Goal: Navigation & Orientation: Find specific page/section

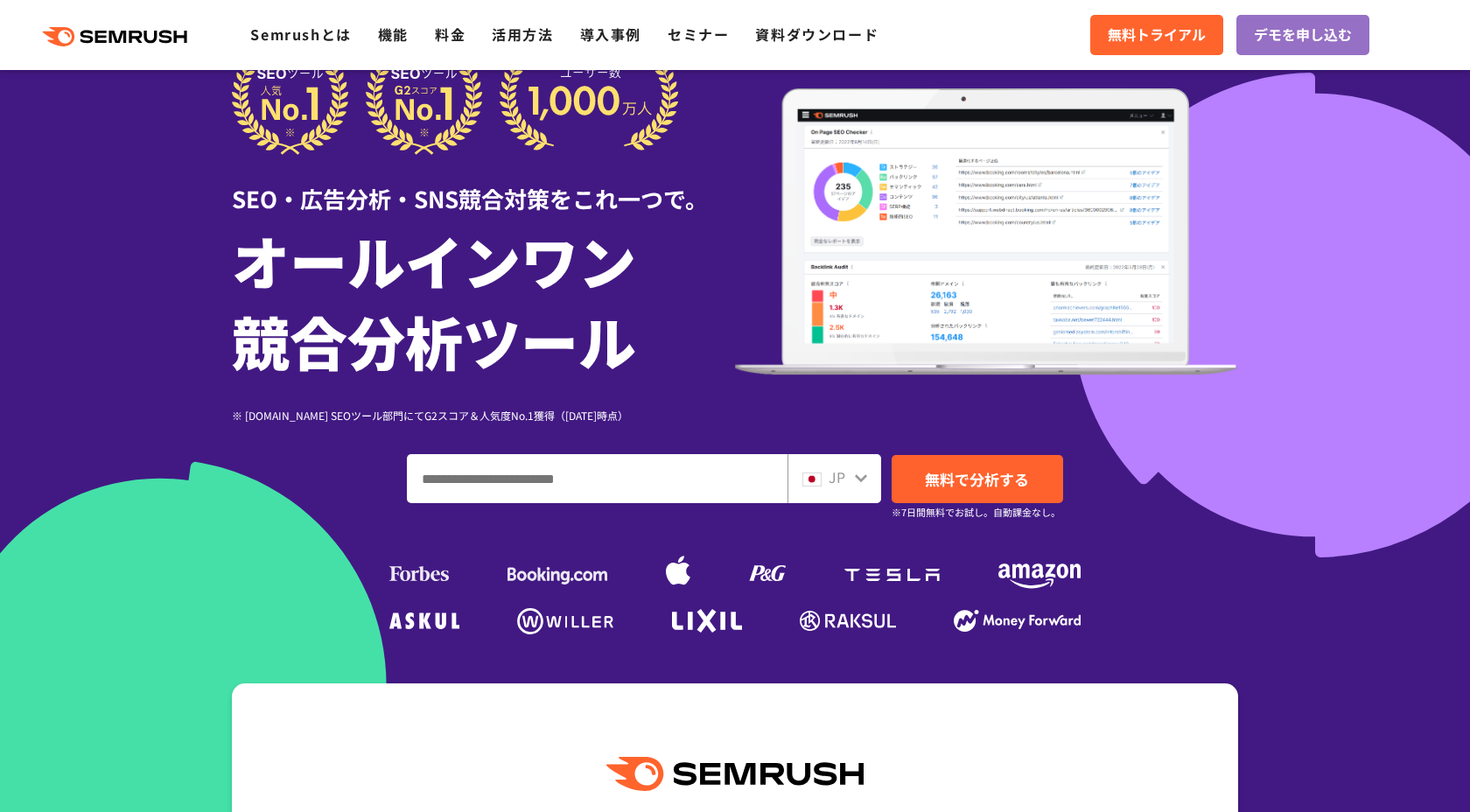
click at [852, 472] on div "JP" at bounding box center [830, 477] width 56 height 23
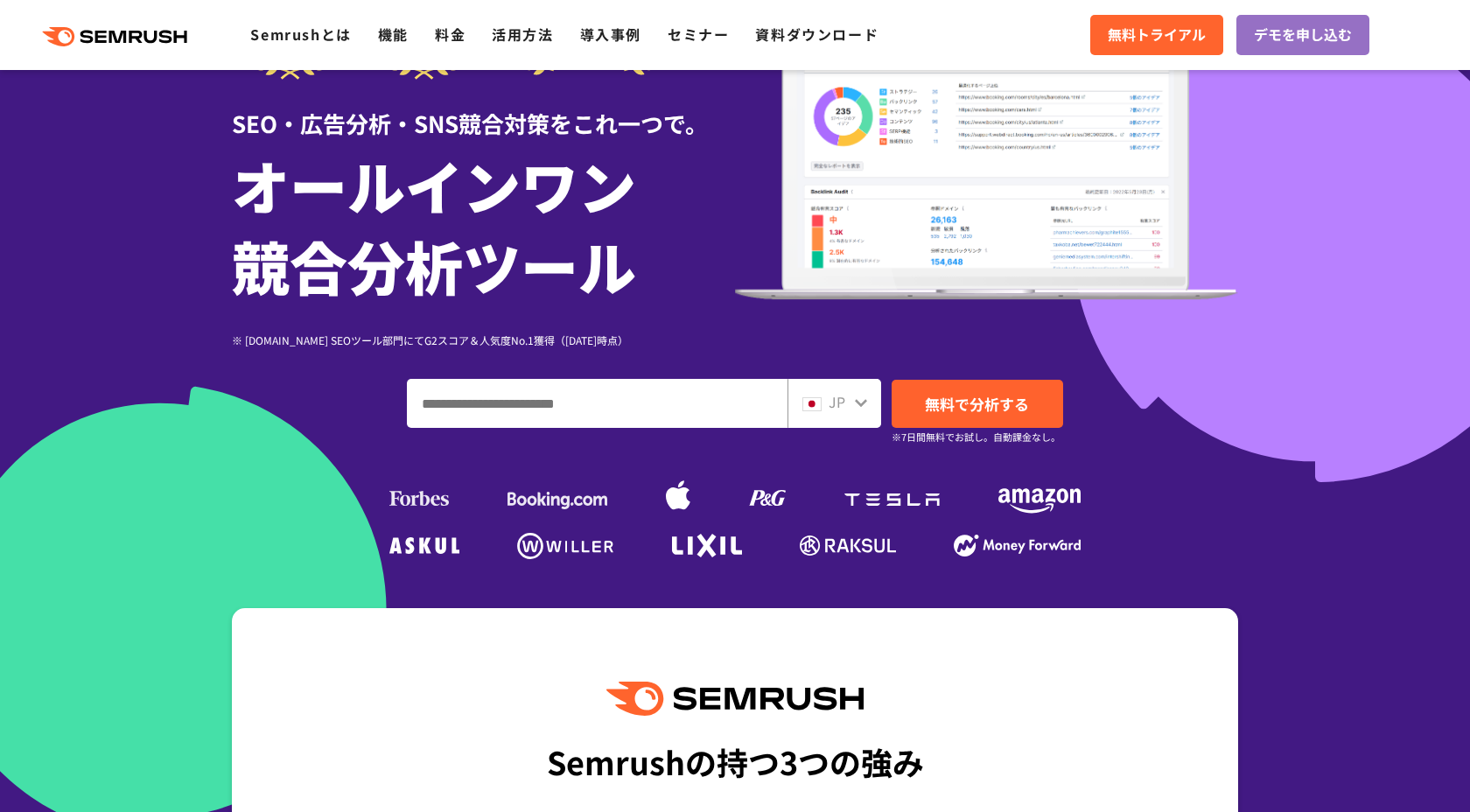
scroll to position [167, 0]
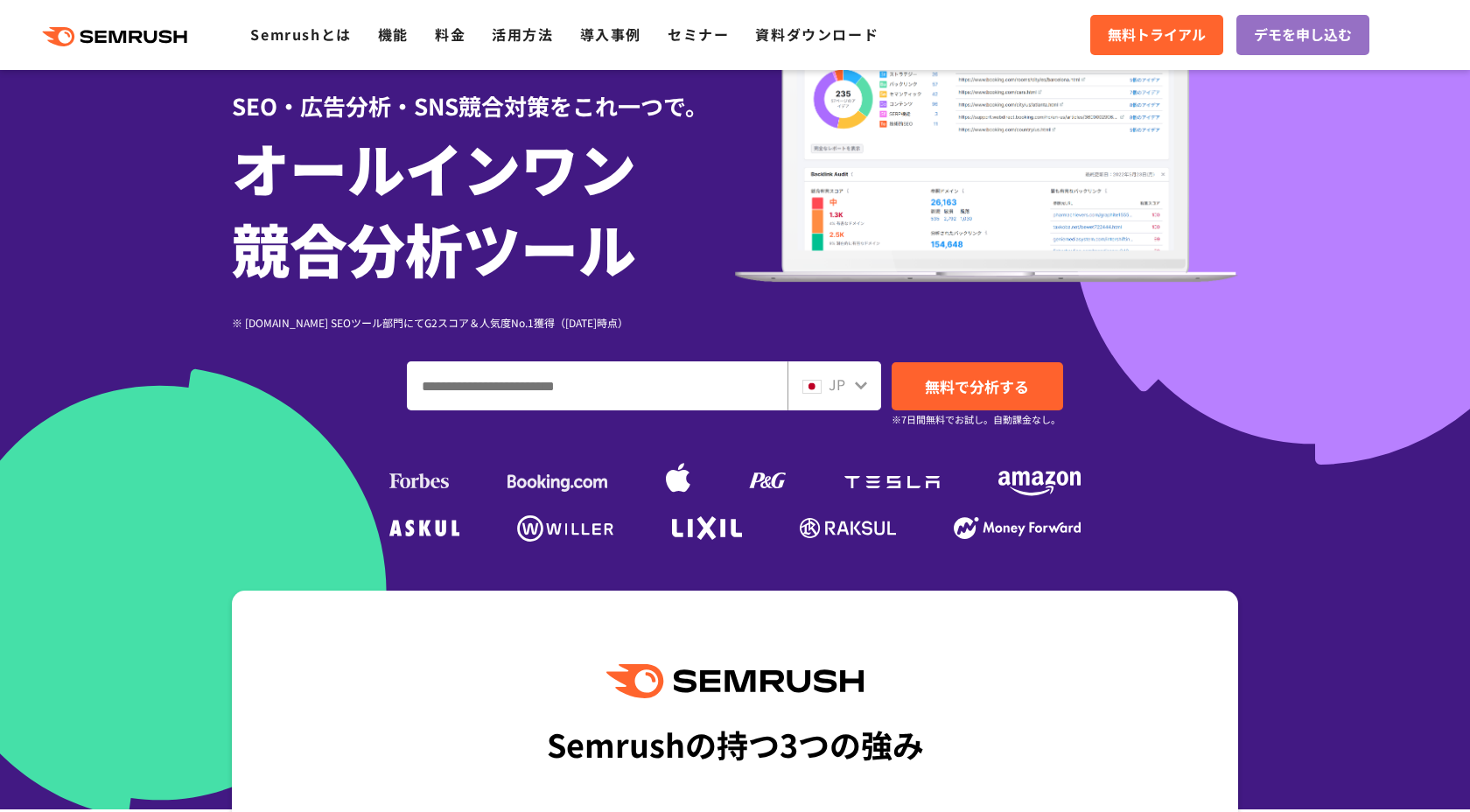
click at [860, 382] on icon at bounding box center [861, 384] width 14 height 14
click at [864, 382] on icon at bounding box center [861, 384] width 14 height 14
click at [864, 384] on icon at bounding box center [861, 385] width 12 height 8
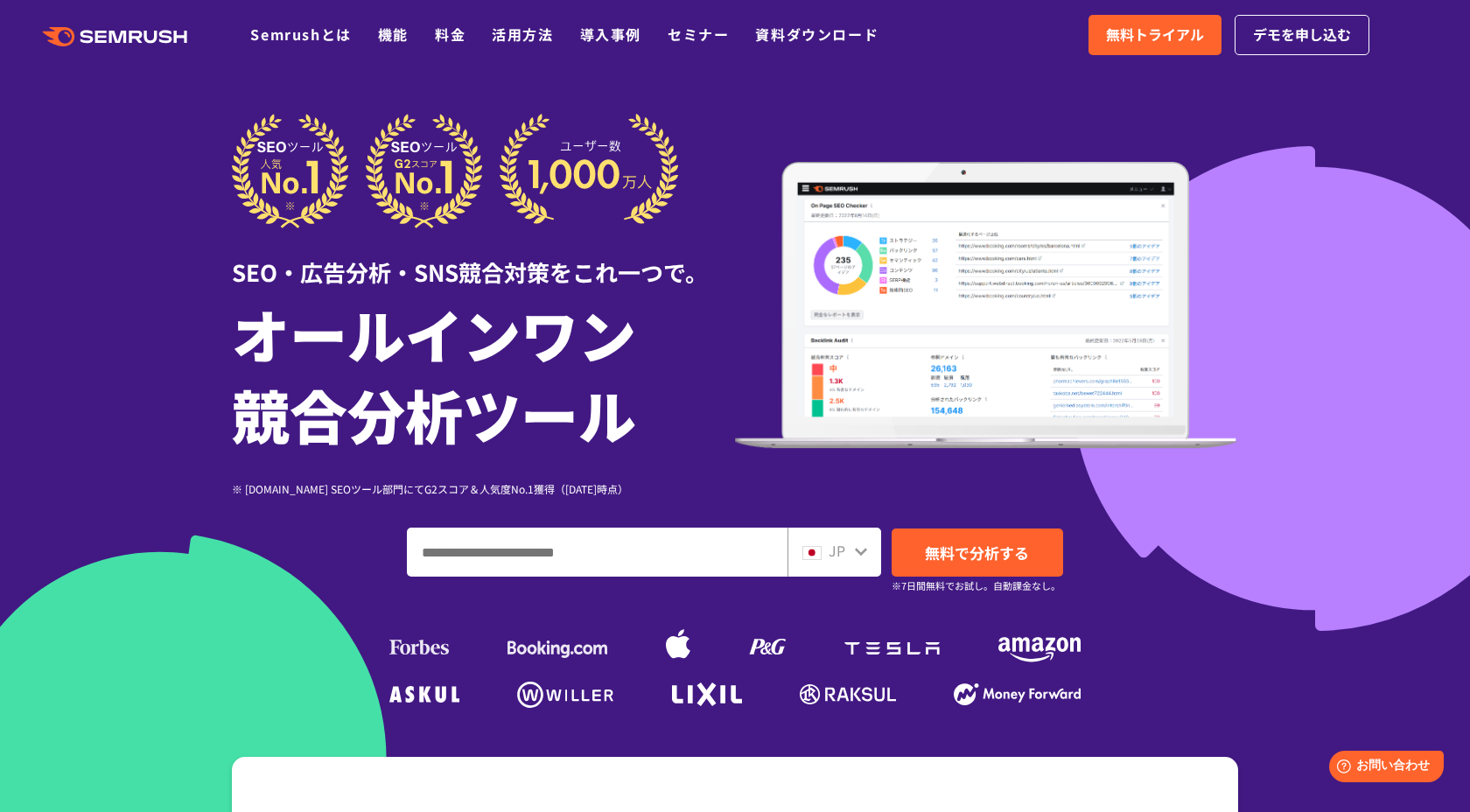
click at [839, 549] on span "JP" at bounding box center [837, 550] width 17 height 21
click at [816, 554] on img at bounding box center [812, 553] width 20 height 14
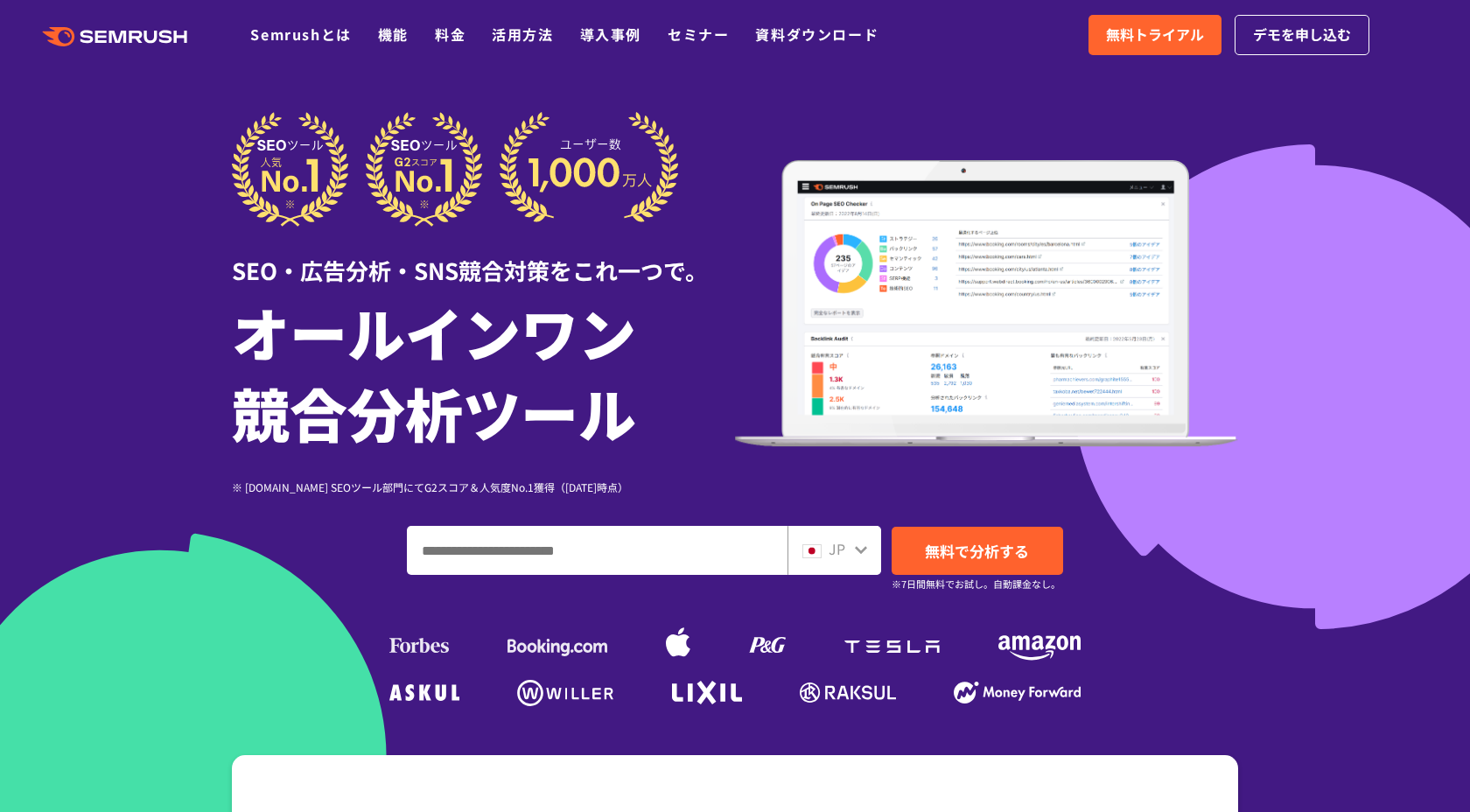
click at [835, 548] on span "JP" at bounding box center [837, 548] width 17 height 21
click at [811, 547] on img at bounding box center [812, 551] width 20 height 14
